Goal: Task Accomplishment & Management: Complete application form

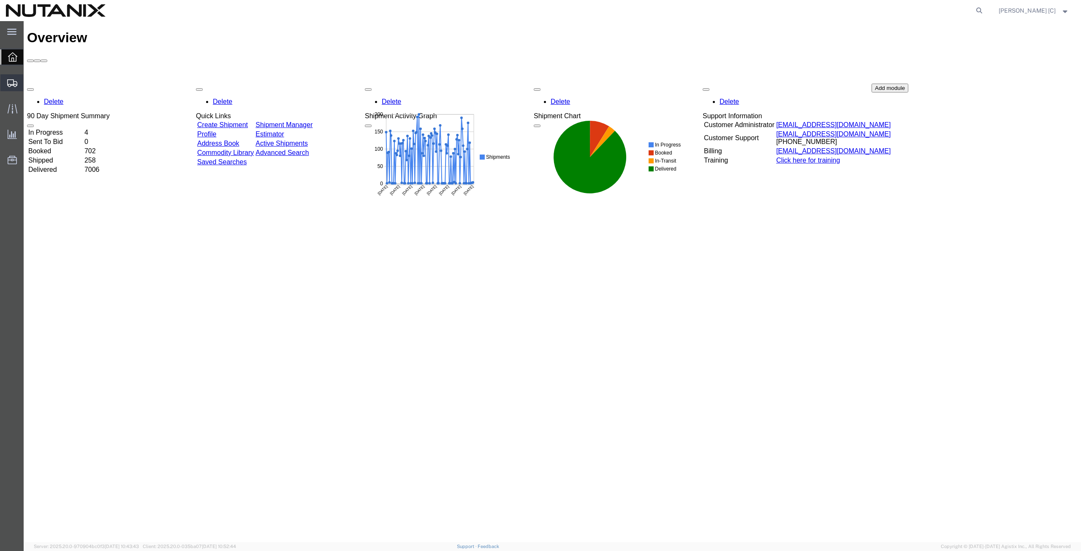
click at [0, 0] on span "Create Shipment" at bounding box center [0, 0] width 0 height 0
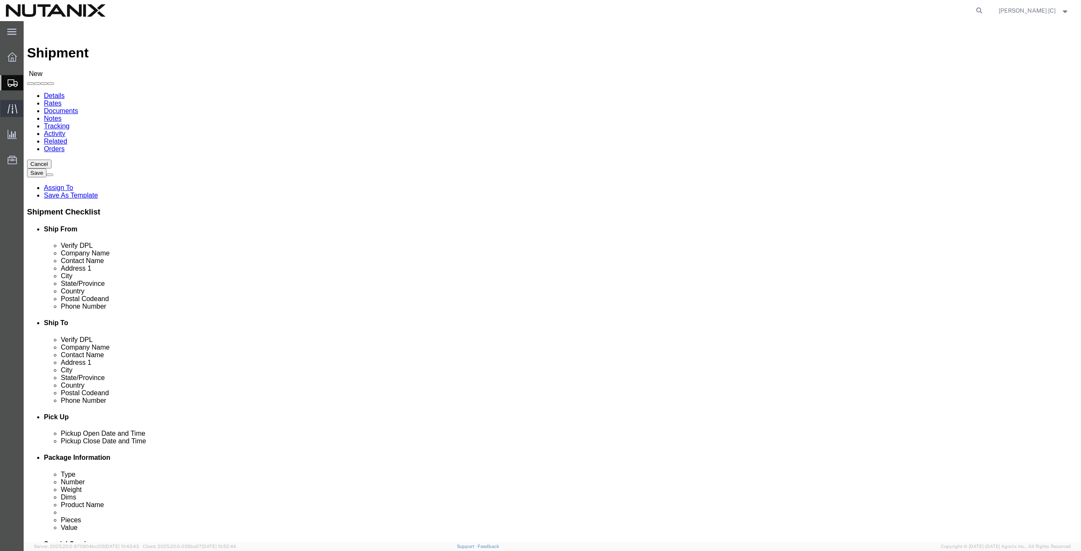
select select
click input "text"
type input "art"
drag, startPoint x: 177, startPoint y: 192, endPoint x: 178, endPoint y: 187, distance: 5.2
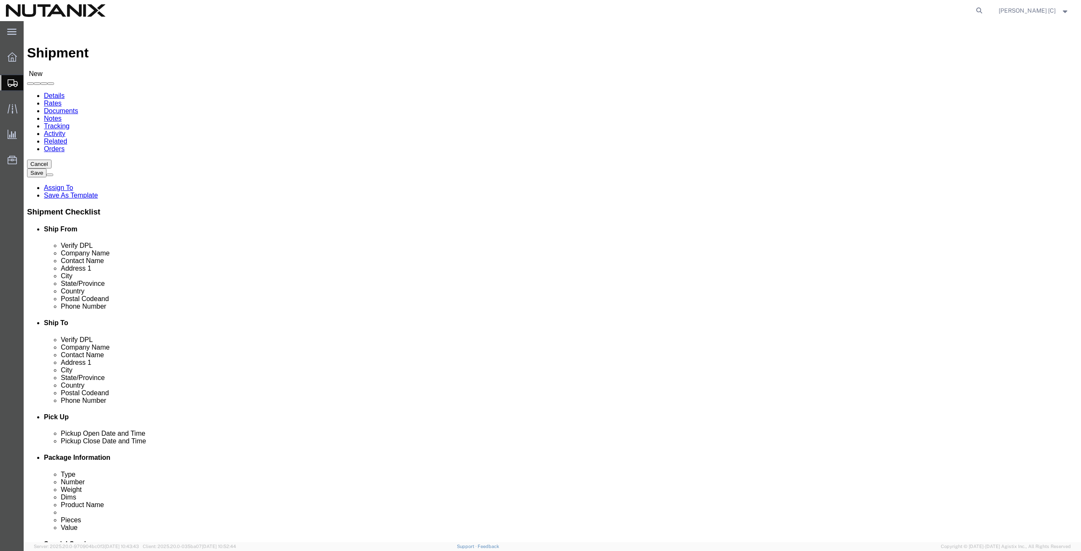
click p "- Nutanix HQ - ([PERSON_NAME]) [STREET_ADDRESS]"
select select "CA"
type input "[PERSON_NAME]"
click input "text"
paste input "[PERSON_NAME]"
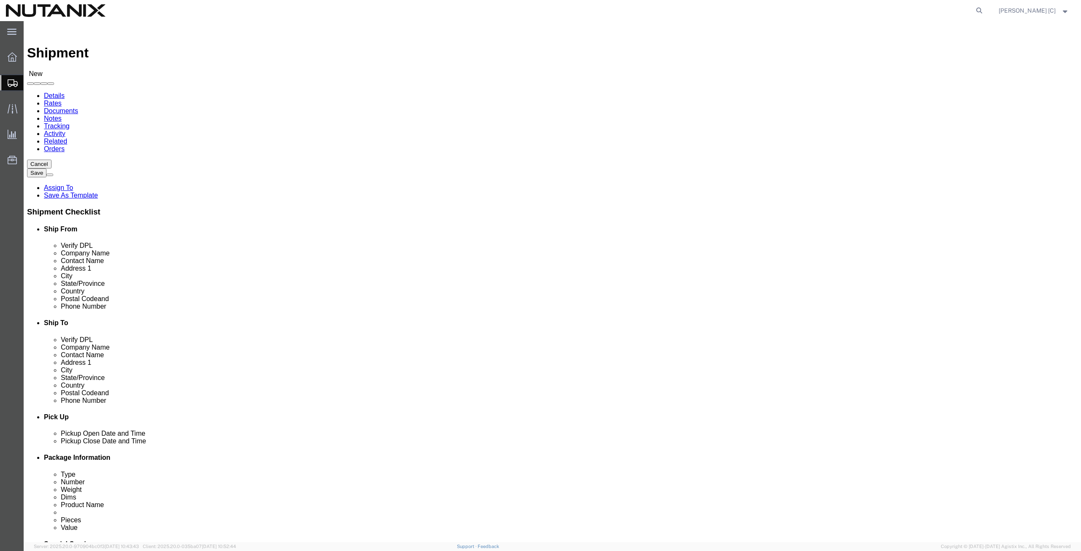
type input "[PERSON_NAME]"
click input "text"
paste input "c/o [PERSON_NAME], Courtyard, [STREET_ADDRESS]"
drag, startPoint x: 687, startPoint y: 191, endPoint x: 595, endPoint y: 191, distance: 92.1
click div "c/o [PERSON_NAME], Courtyard, [STREET_ADDRESS]"
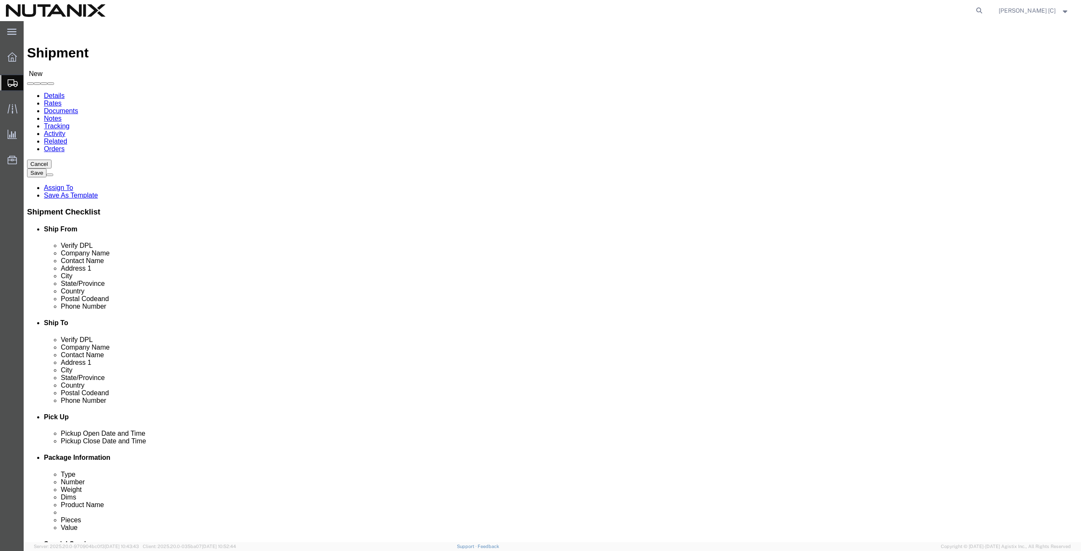
type input "[STREET_ADDRESS]"
click input "text"
paste input "c/o [PERSON_NAME], Courtyard,"
click input "c/o [PERSON_NAME], Courtyard,"
click input "Guest [PERSON_NAME], Courtyard,"
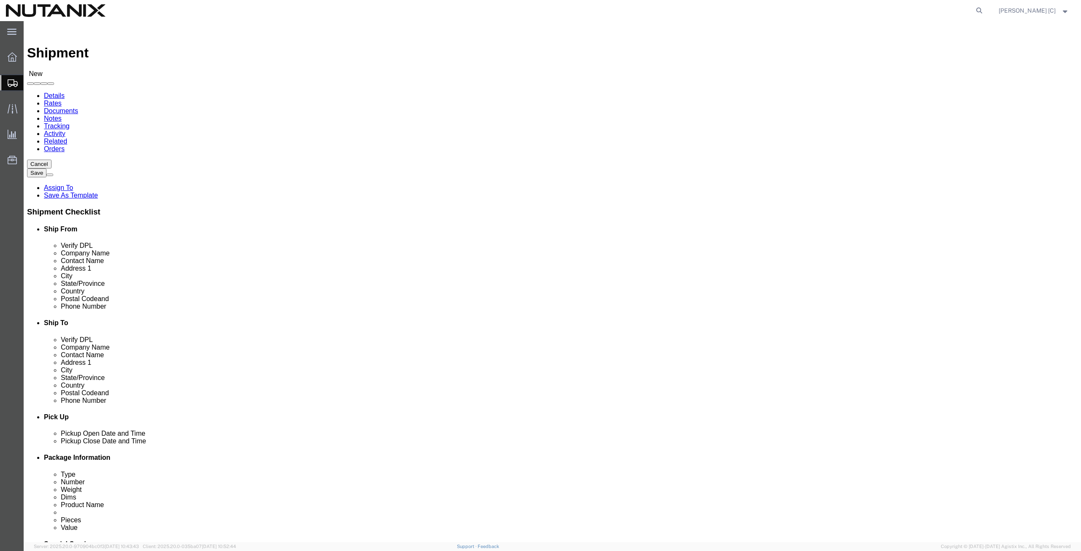
click input "Guest [PERSON_NAME], Courtyard,"
type input "Guest [PERSON_NAME], Courtyard by [PERSON_NAME],"
click input "text"
paste input "[PERSON_NAME]"
type input "[PERSON_NAME]"
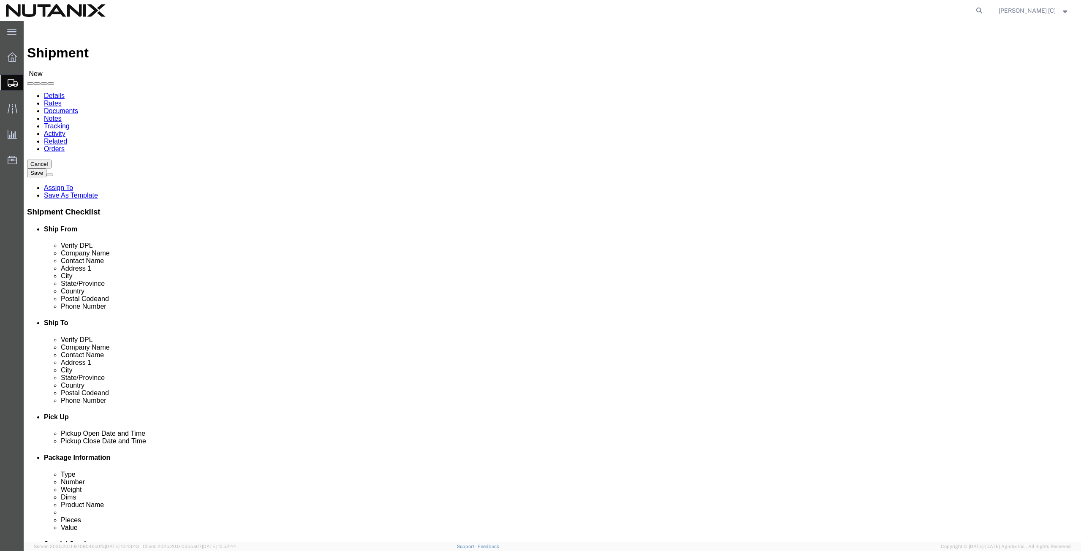
type input "tex"
click input "Postal Code"
type input "75001"
click div "Location My Profile Location [GEOGRAPHIC_DATA] - [GEOGRAPHIC_DATA] [GEOGRAPHIC_…"
click input "[PERSON_NAME]"
